Goal: Information Seeking & Learning: Compare options

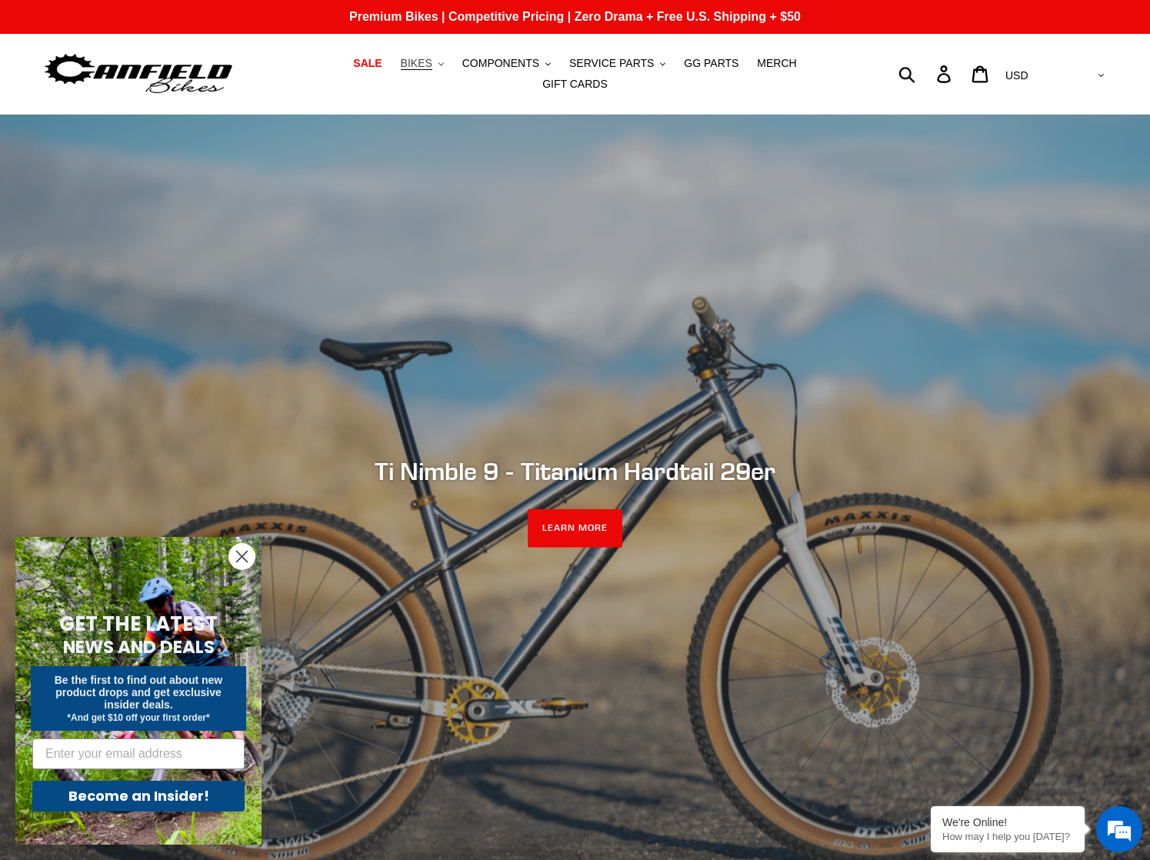
click at [396, 74] on button "BIKES .cls-1{fill:#231f20}" at bounding box center [422, 63] width 58 height 21
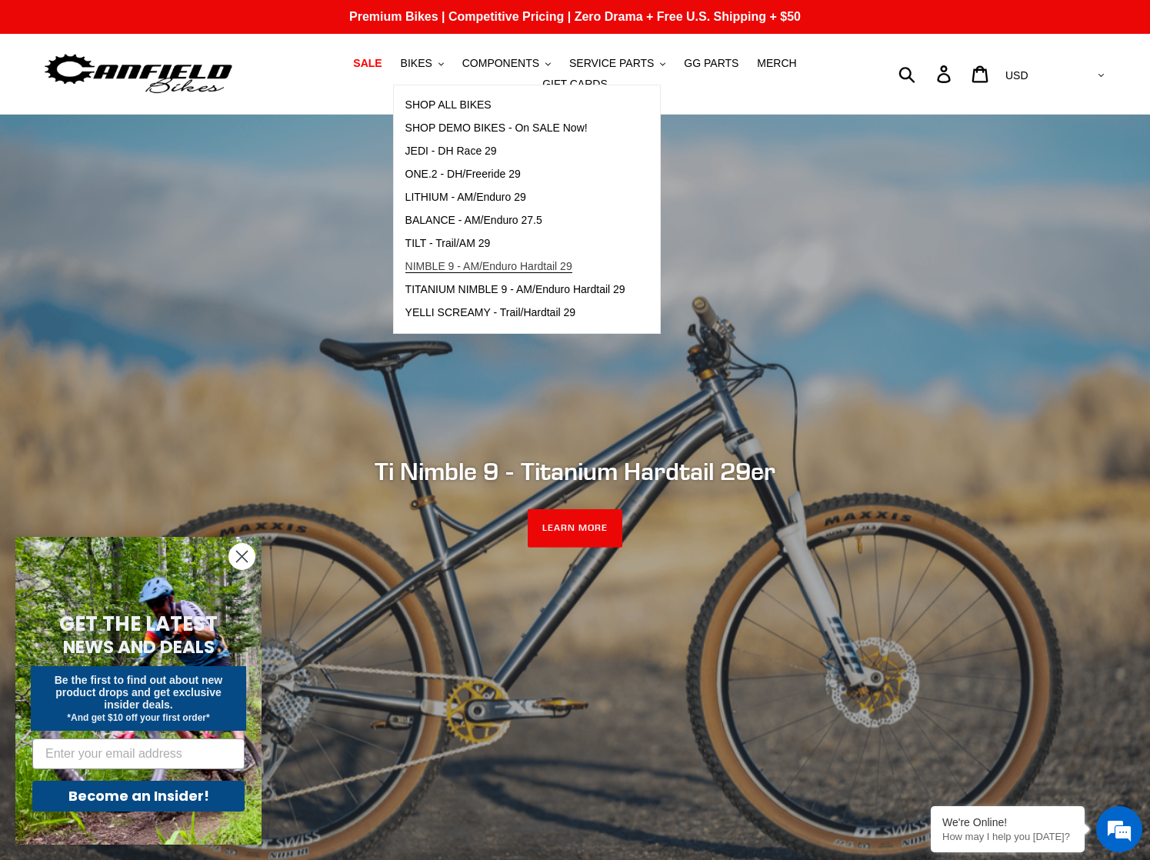
click at [505, 272] on span "NIMBLE 9 - AM/Enduro Hardtail 29" at bounding box center [488, 266] width 167 height 13
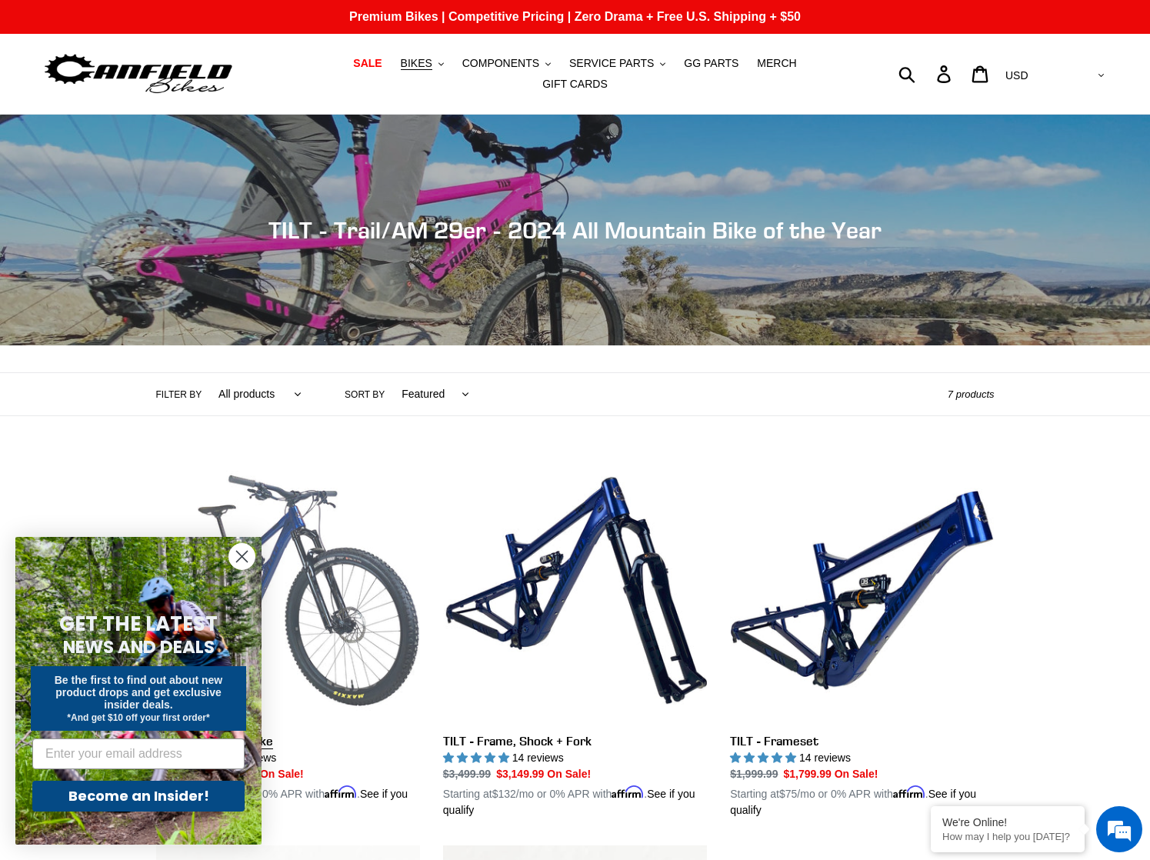
scroll to position [234, 0]
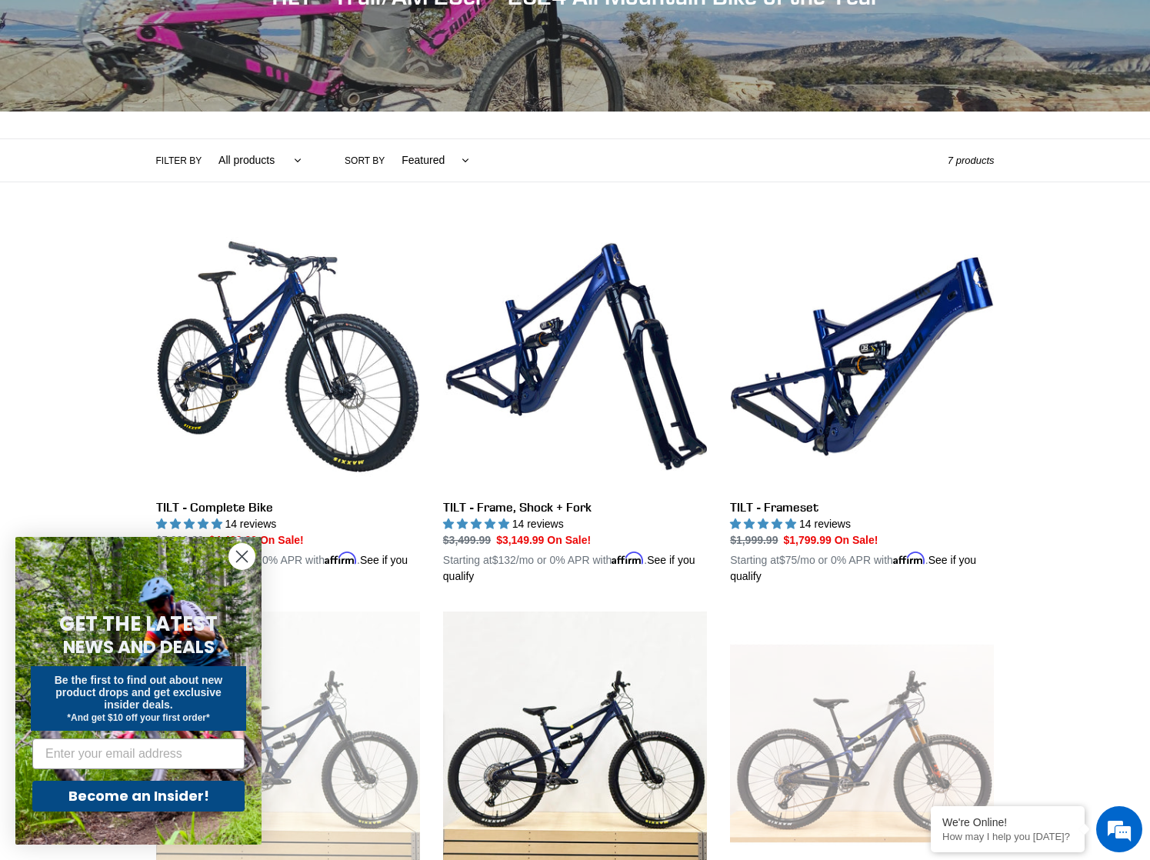
click at [242, 551] on circle "Close dialog" at bounding box center [241, 556] width 25 height 25
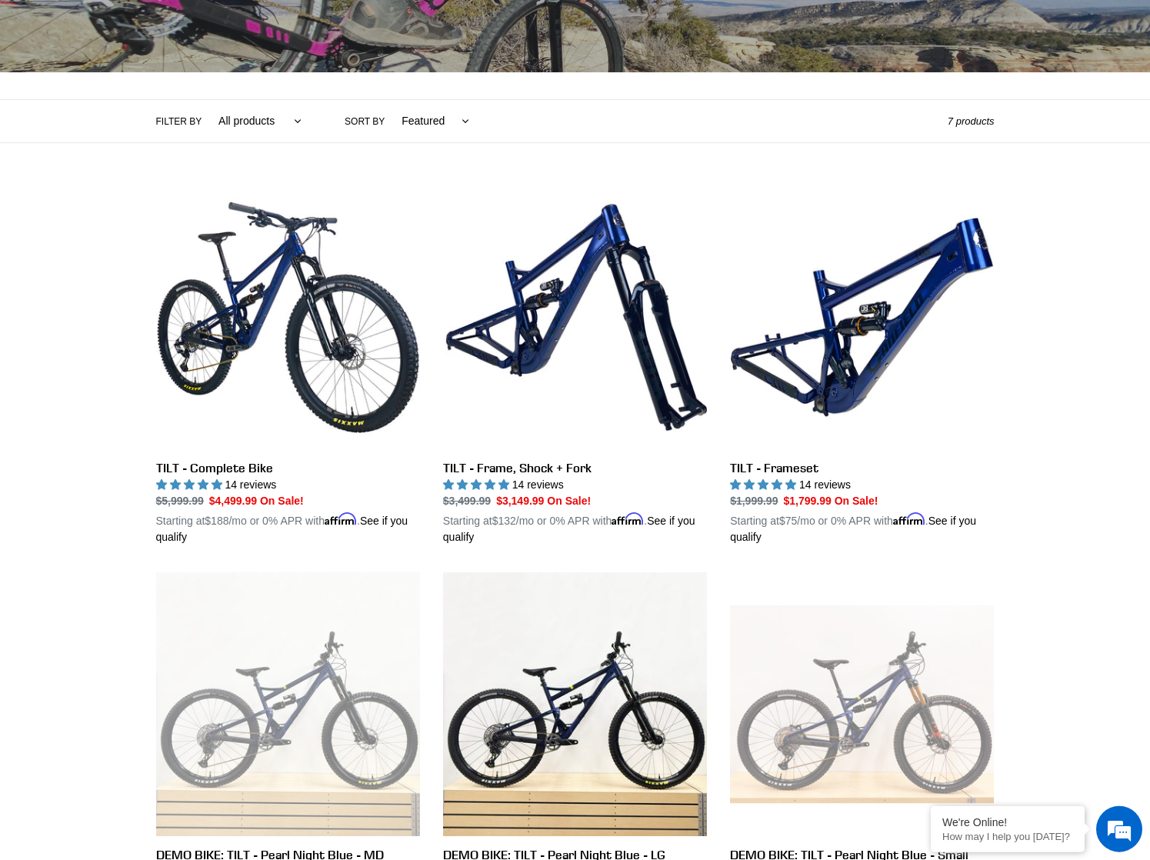
scroll to position [295, 0]
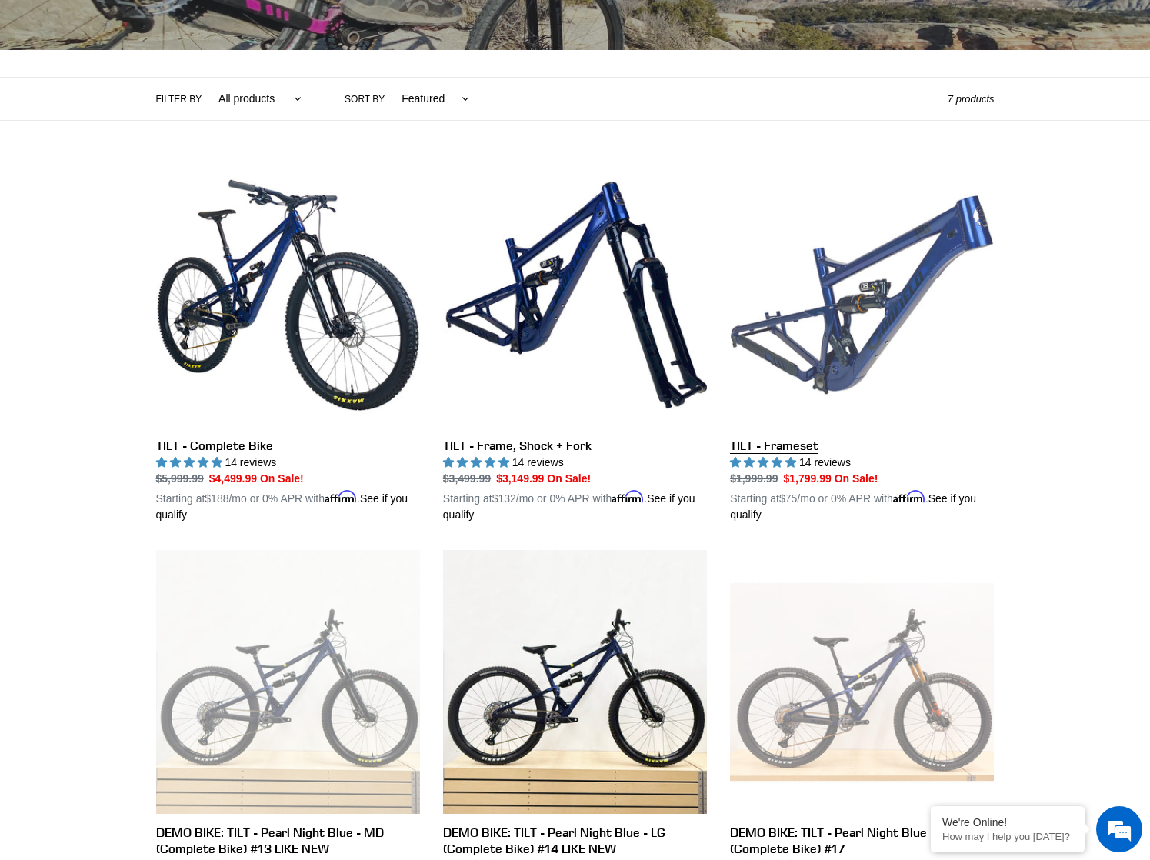
click at [880, 297] on link "TILT - Frameset" at bounding box center [862, 343] width 264 height 360
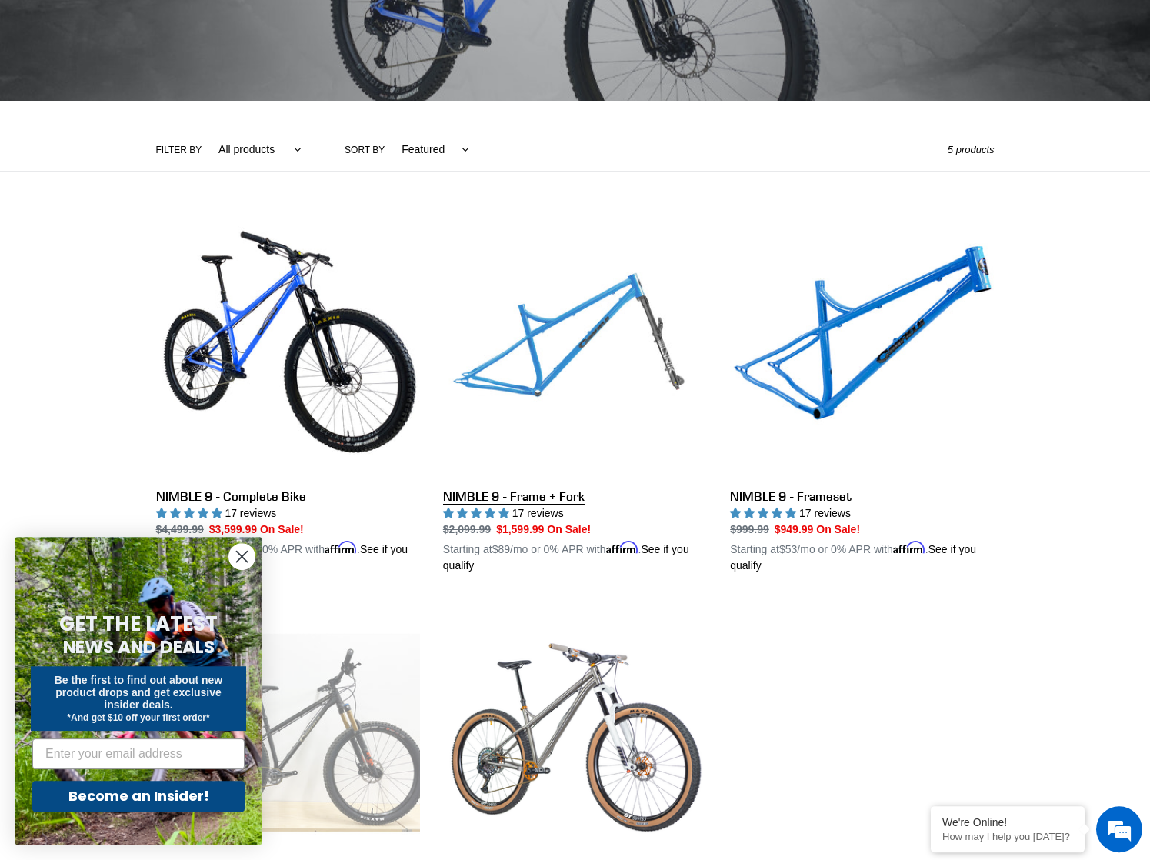
scroll to position [246, 0]
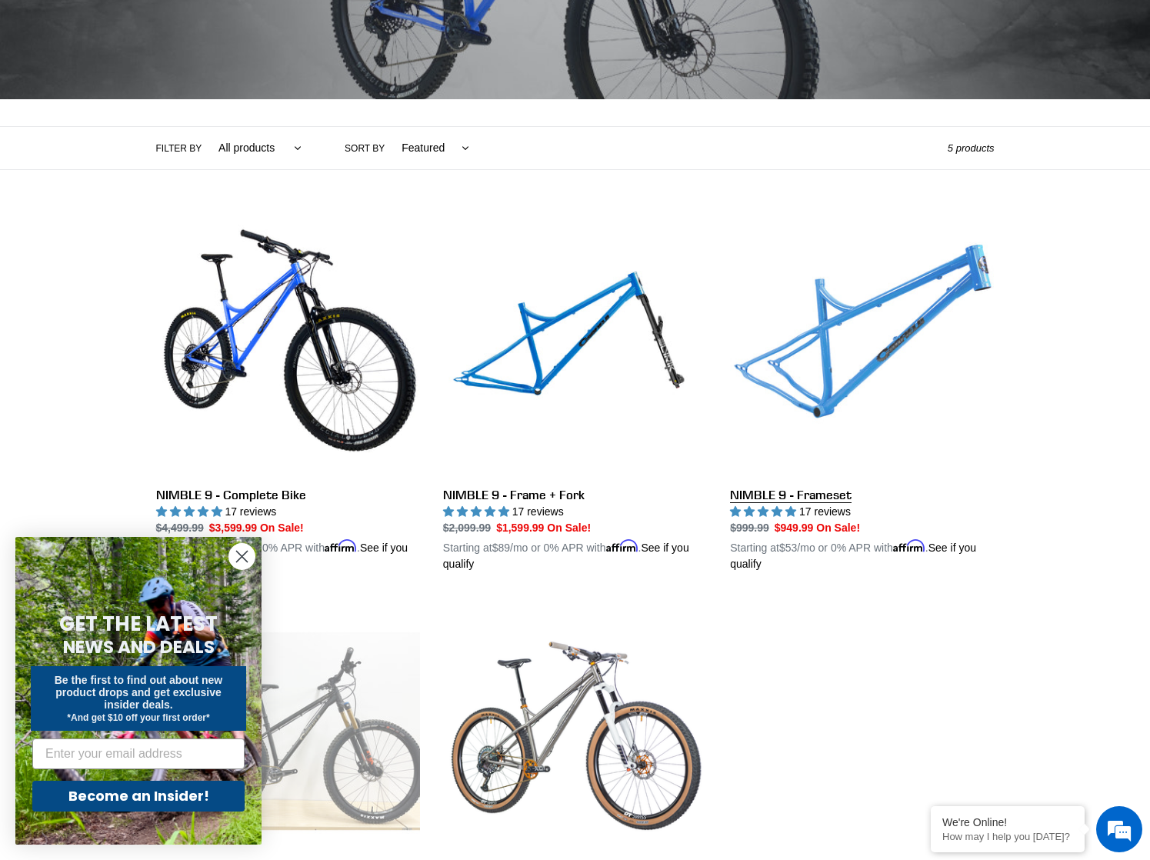
click at [840, 359] on link "NIMBLE 9 - Frameset" at bounding box center [862, 392] width 264 height 360
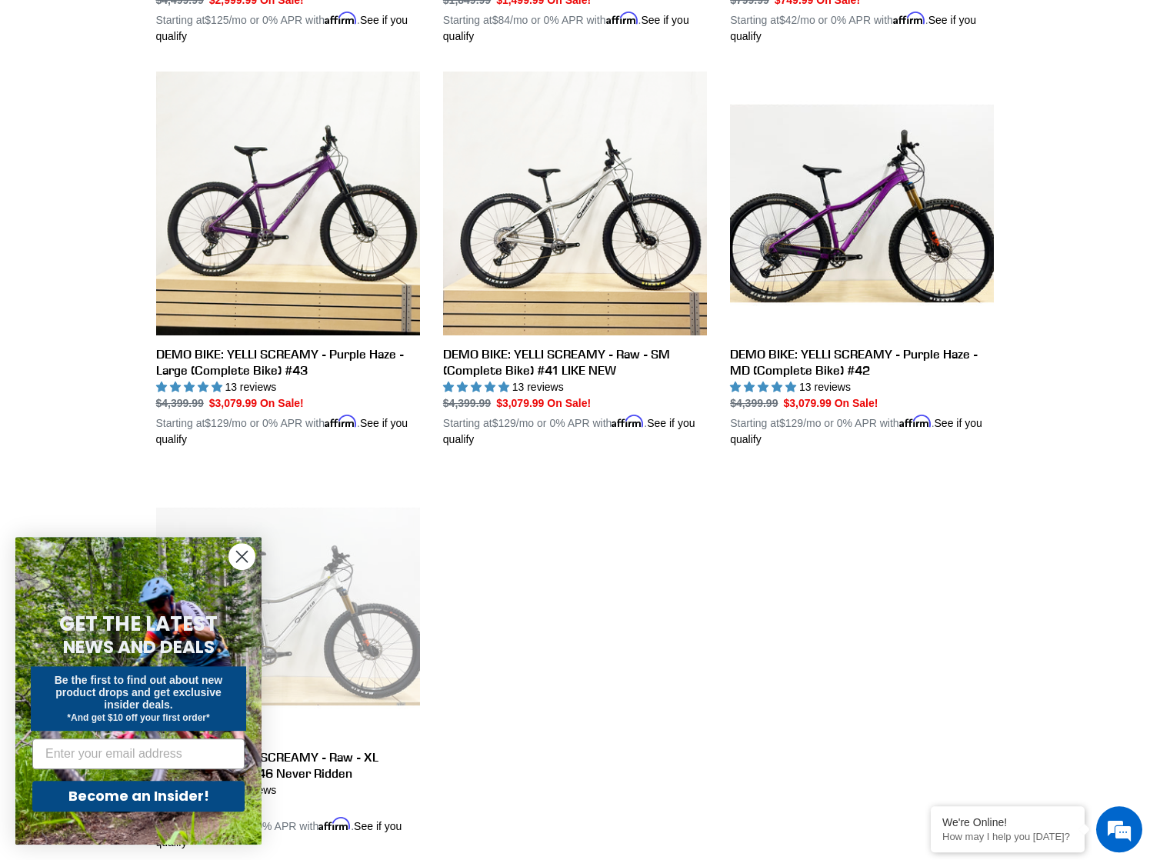
scroll to position [776, 0]
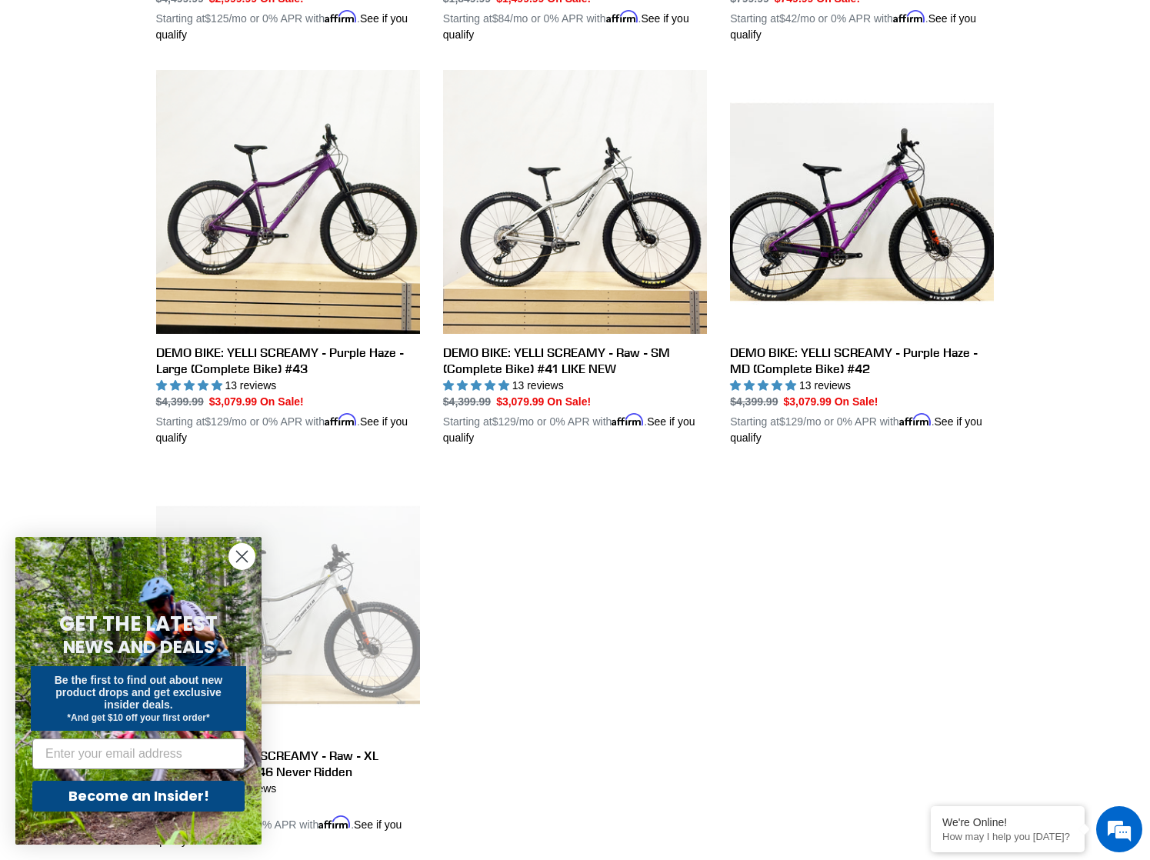
click at [251, 559] on circle "Close dialog" at bounding box center [241, 556] width 25 height 25
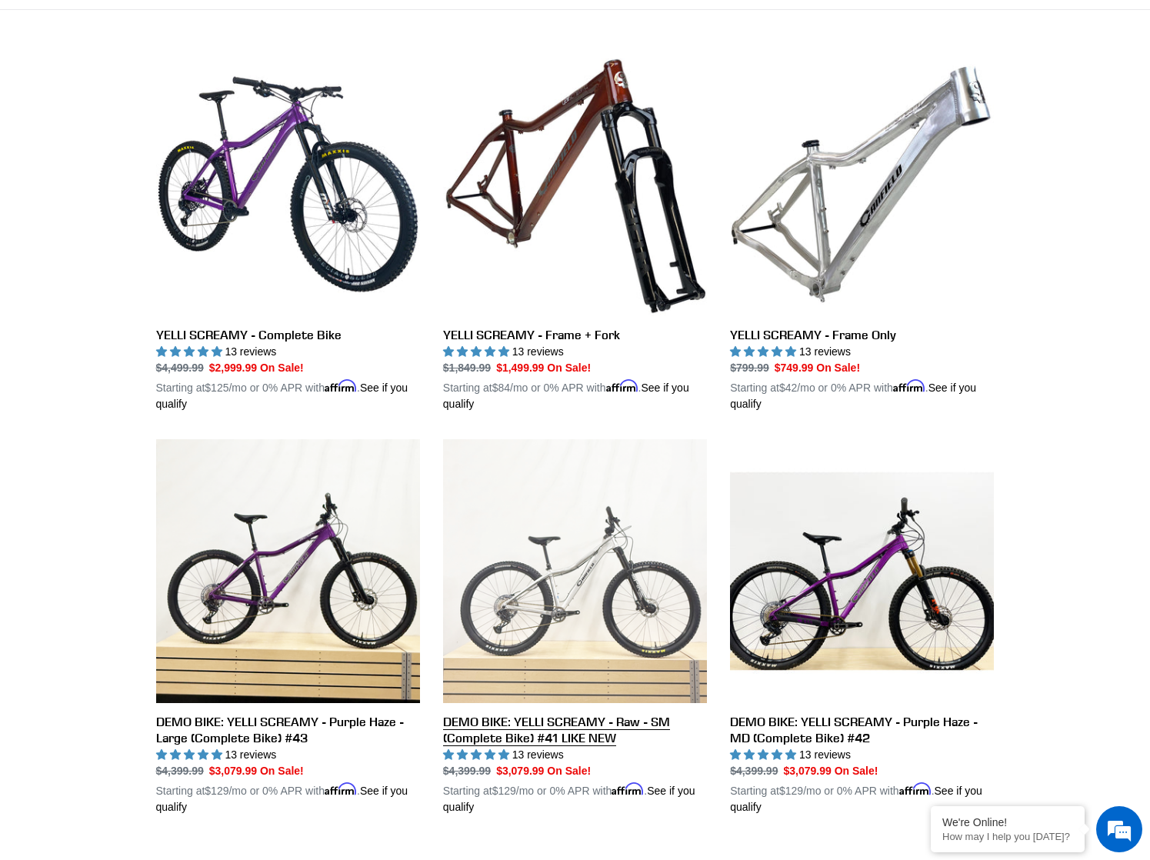
scroll to position [0, 0]
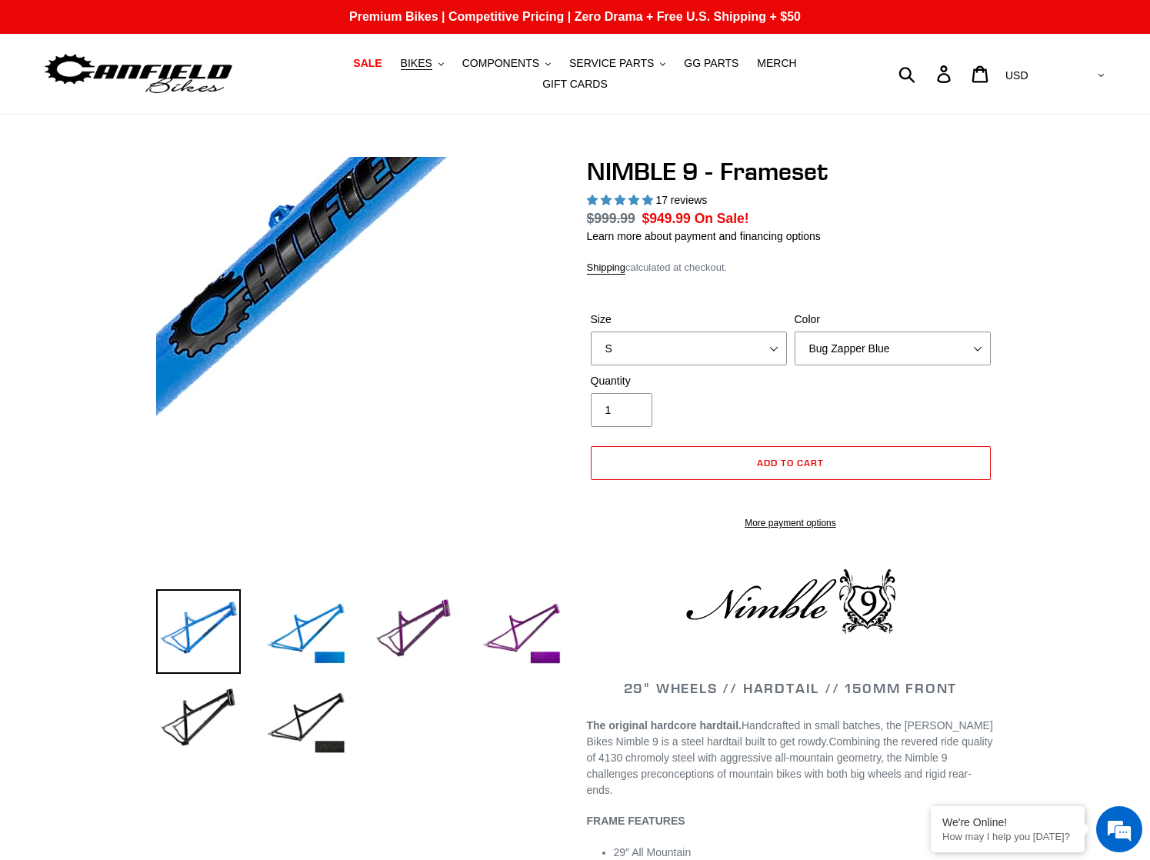
select select "highest-rating"
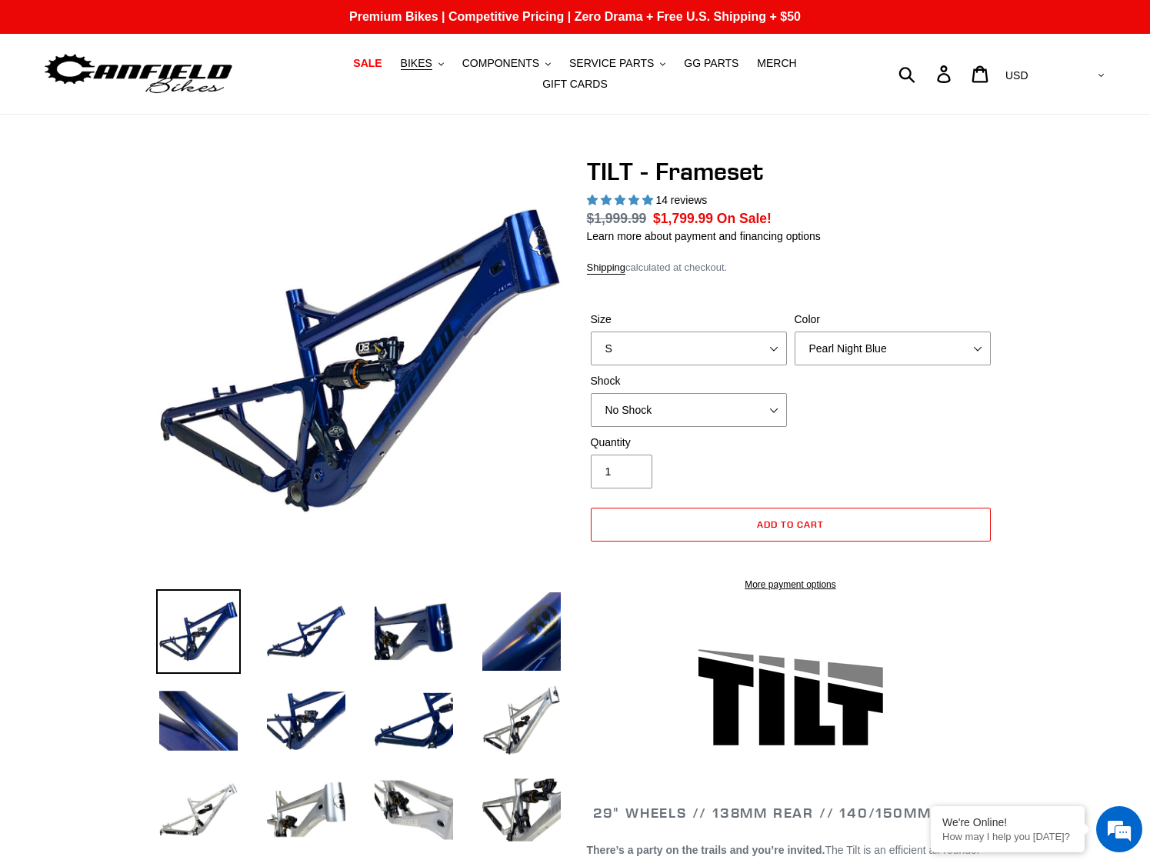
select select "highest-rating"
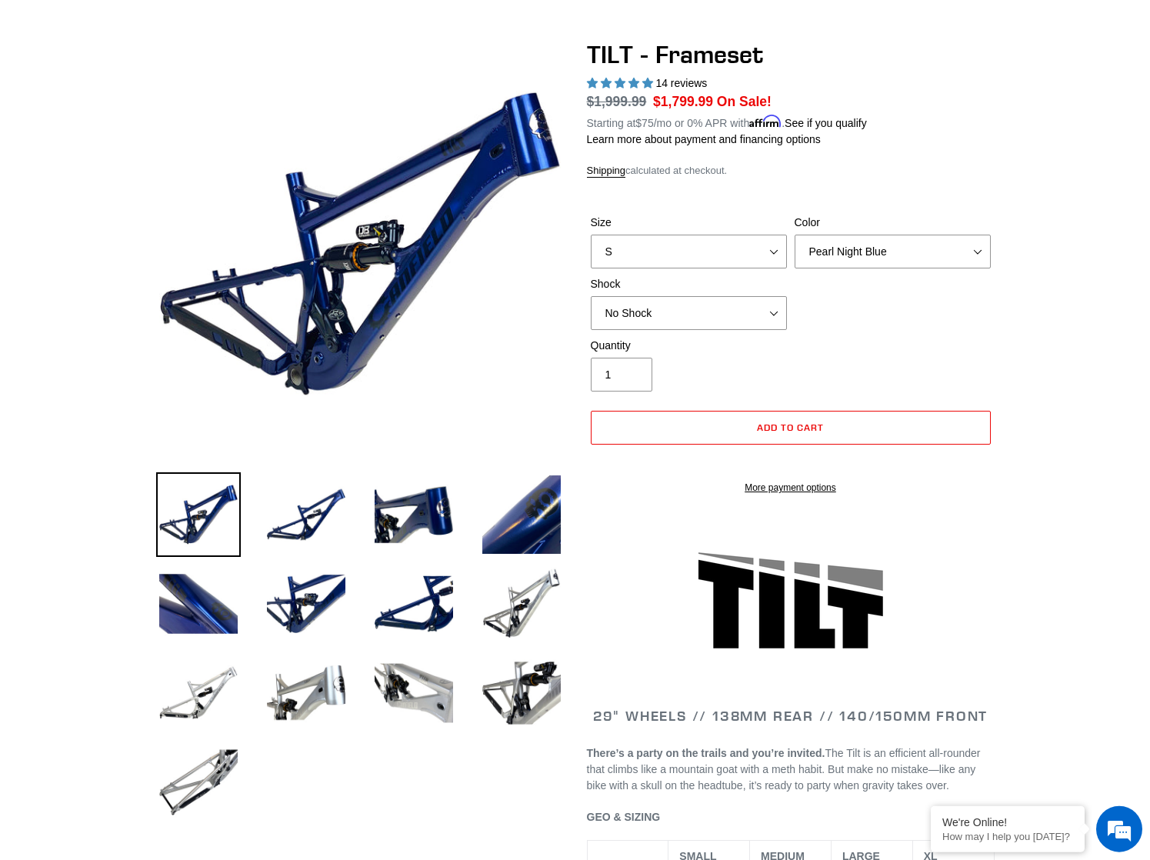
scroll to position [62, 0]
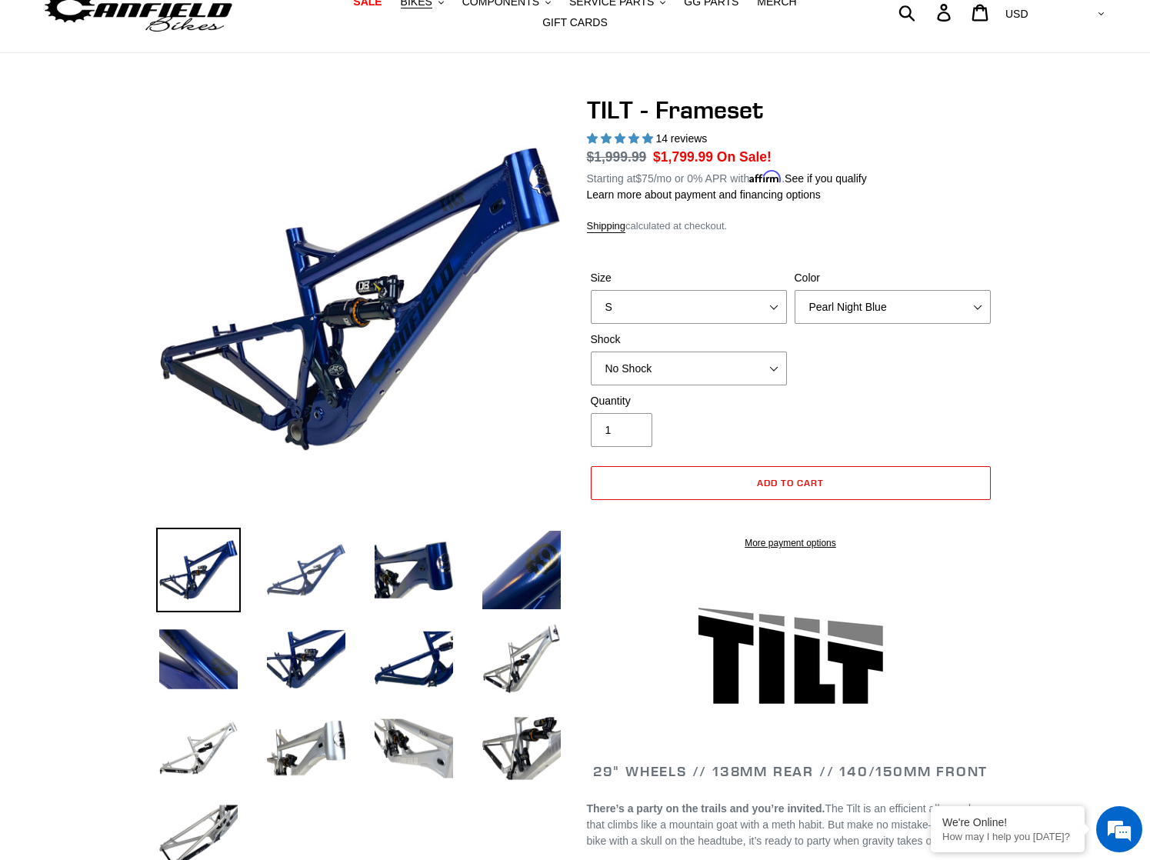
click at [322, 563] on img at bounding box center [306, 570] width 85 height 85
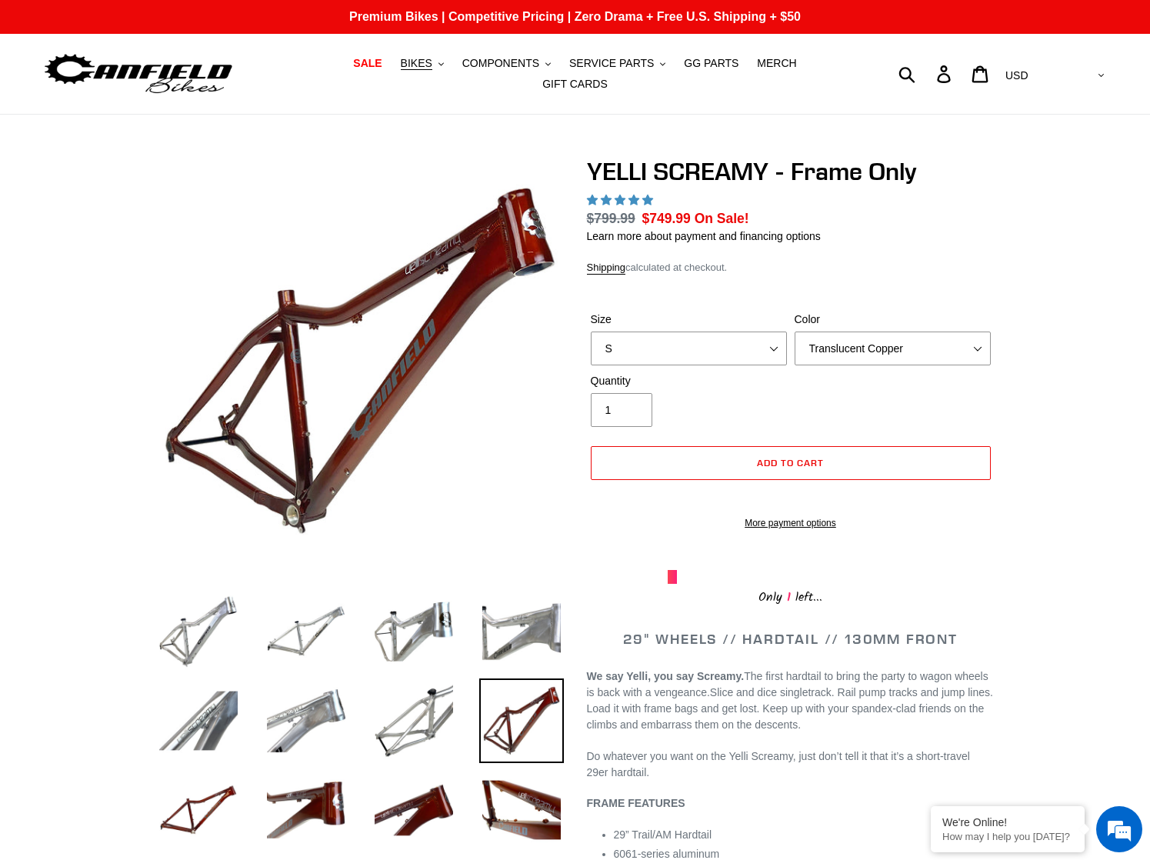
select select "highest-rating"
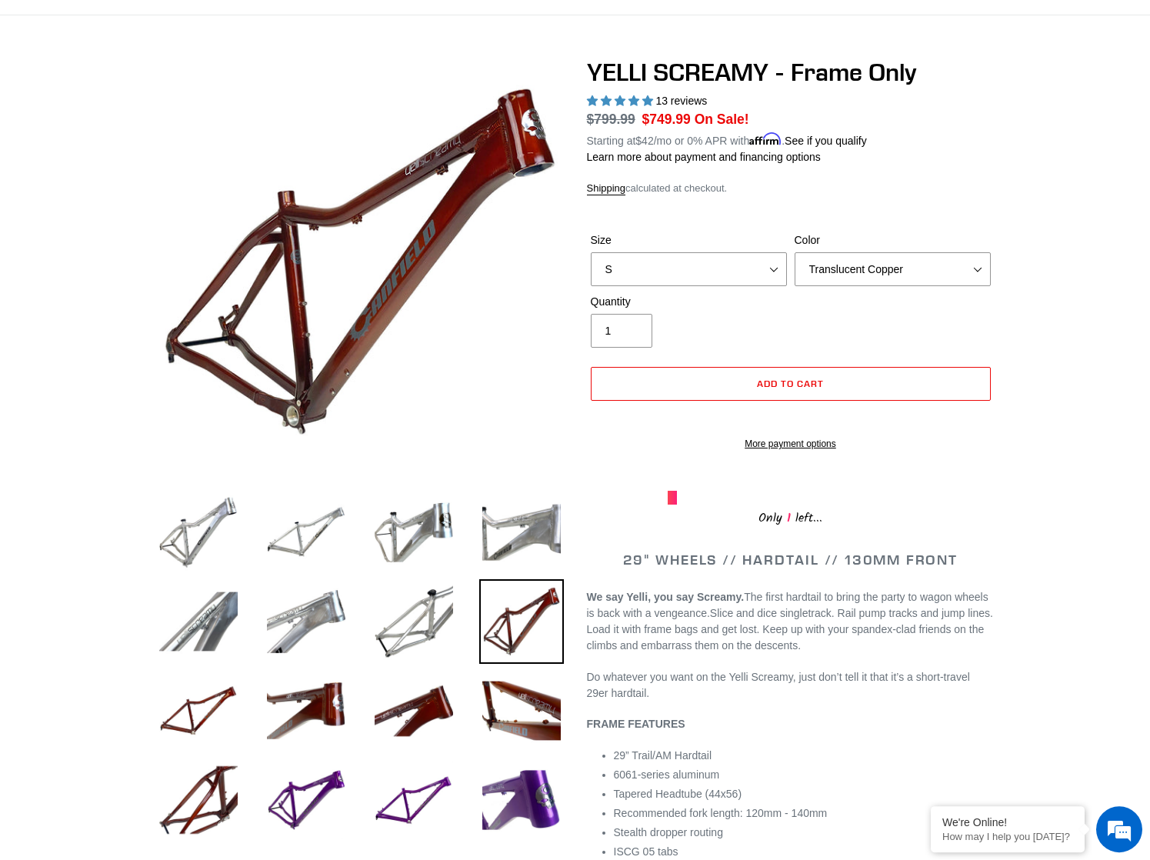
scroll to position [111, 0]
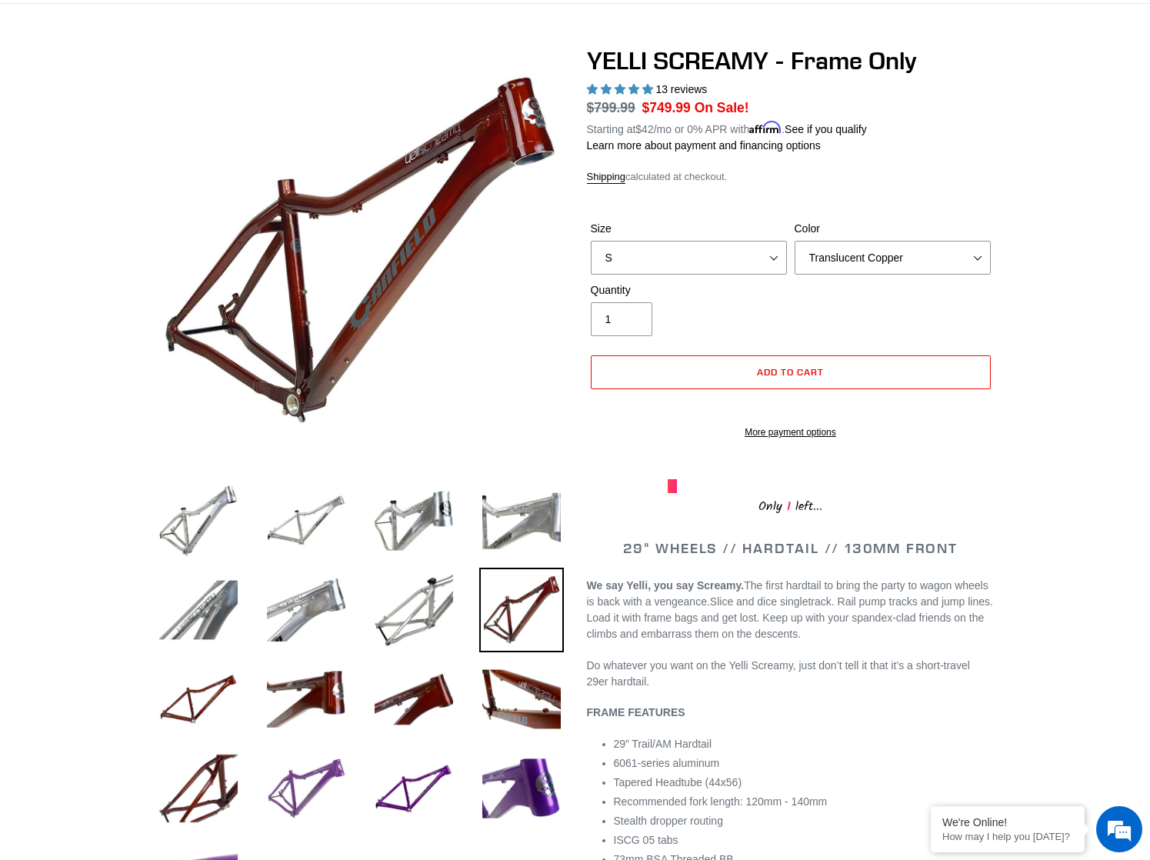
click at [298, 769] on img at bounding box center [306, 788] width 85 height 85
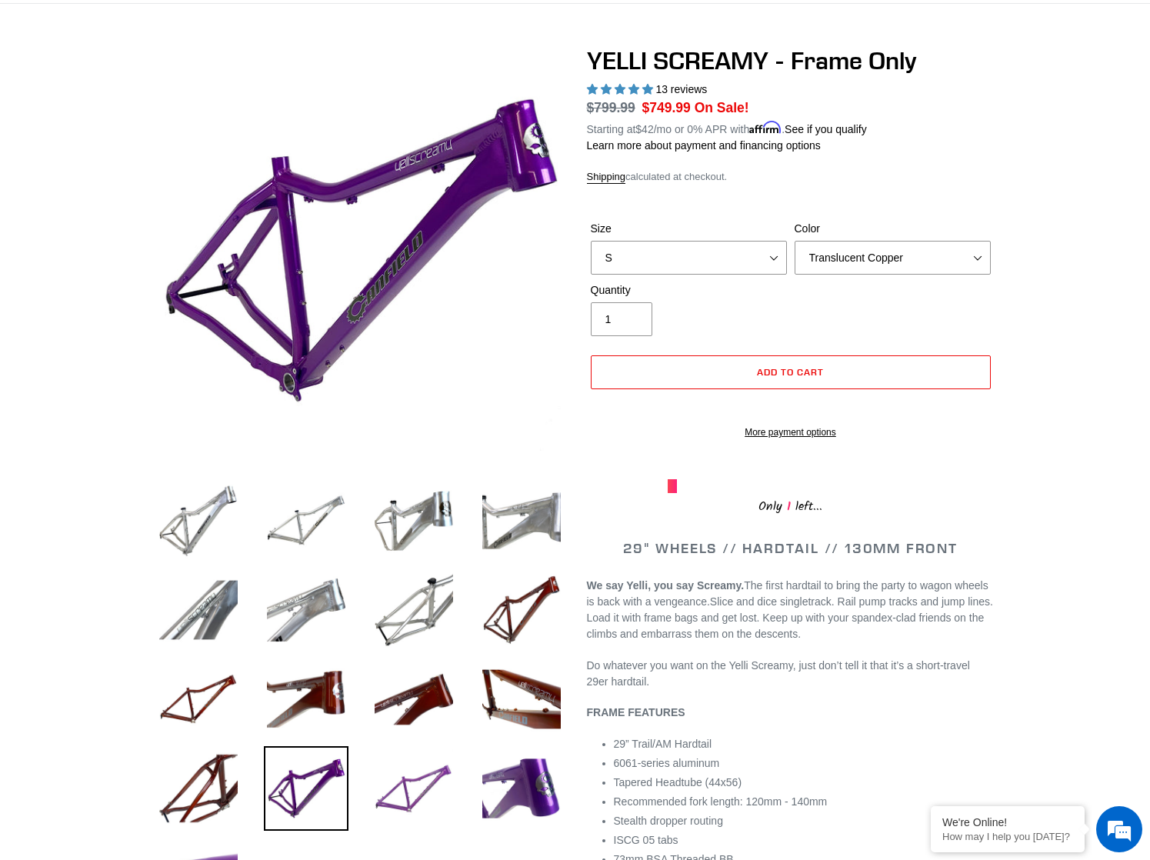
click at [420, 769] on img at bounding box center [414, 788] width 85 height 85
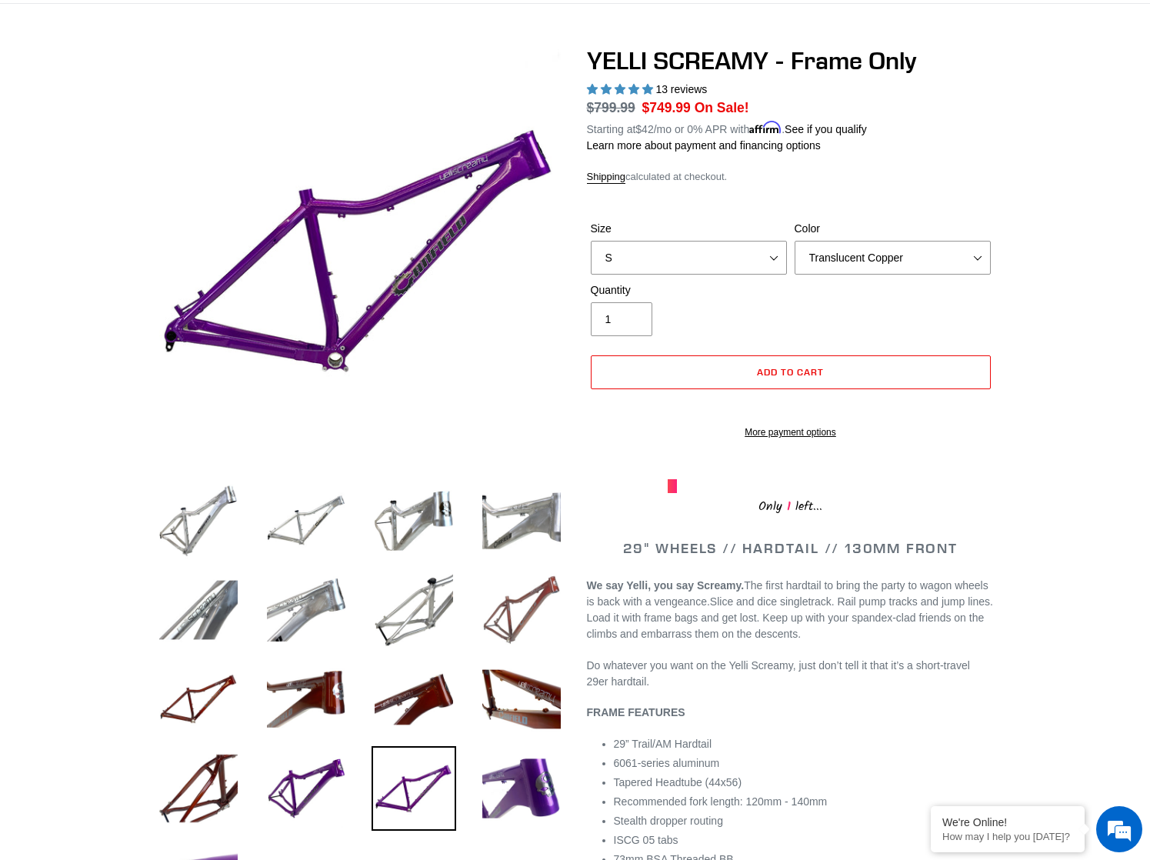
click at [528, 612] on img at bounding box center [521, 610] width 85 height 85
